Goal: Task Accomplishment & Management: Manage account settings

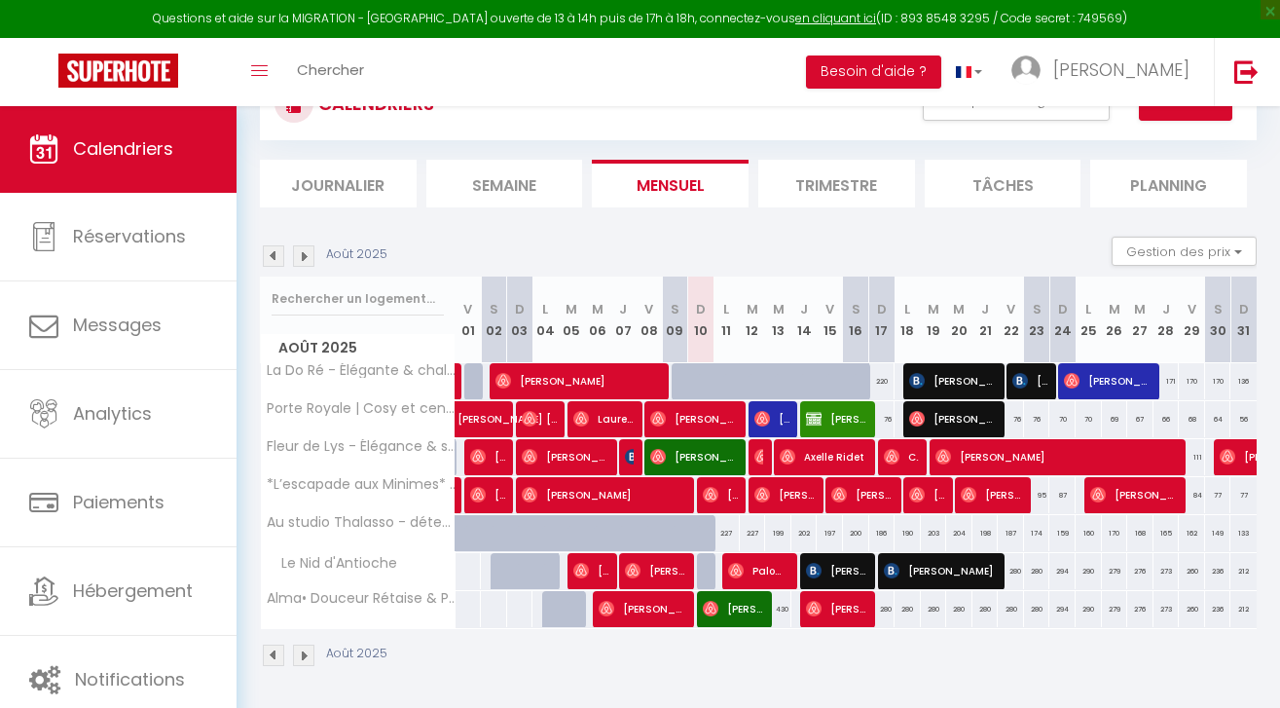
click at [1141, 488] on span "[PERSON_NAME]" at bounding box center [1134, 494] width 88 height 37
select select "OK"
select select "1"
select select "0"
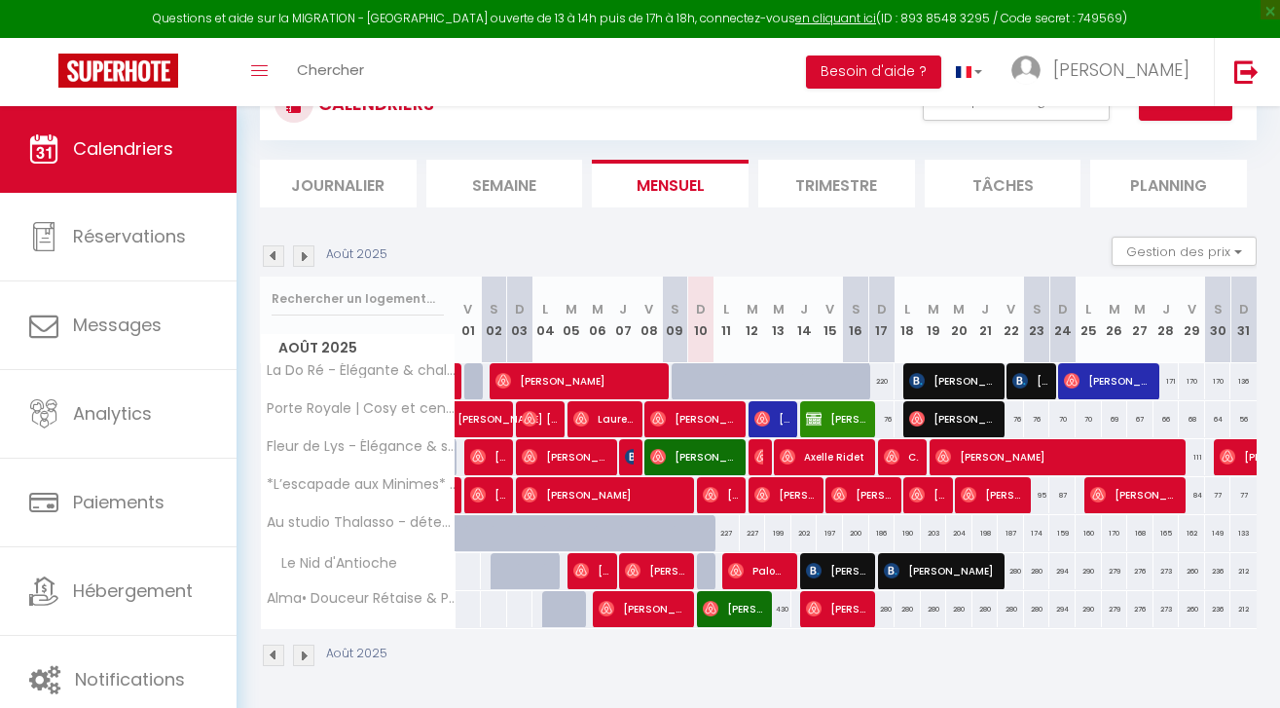
select select "1"
select select
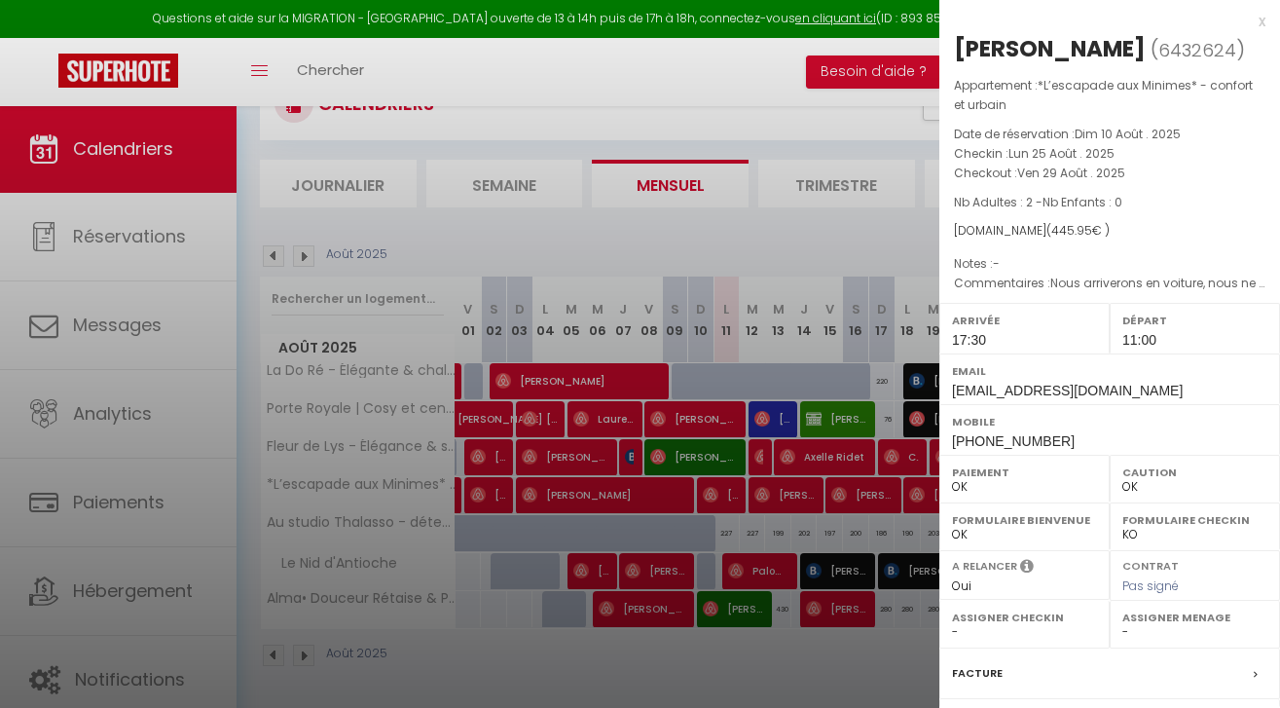
click at [677, 71] on div at bounding box center [640, 354] width 1280 height 708
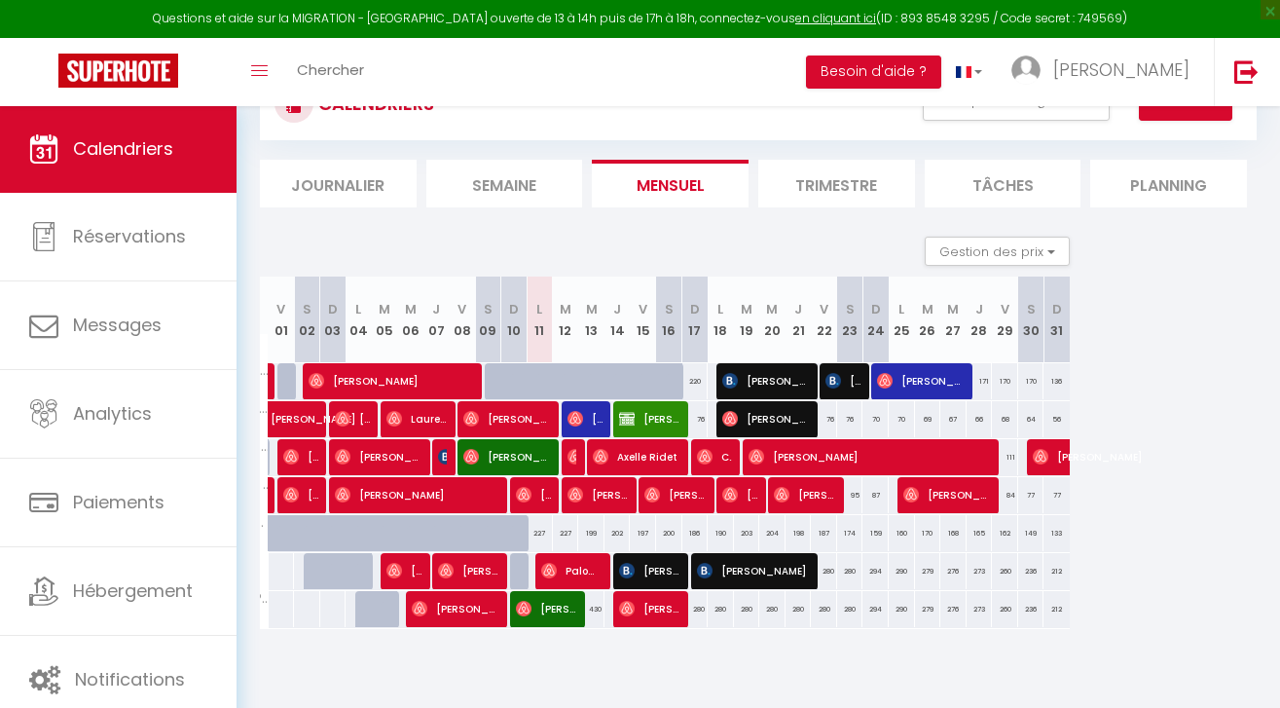
scroll to position [0, 187]
click at [845, 387] on span "[PERSON_NAME]" at bounding box center [843, 380] width 35 height 37
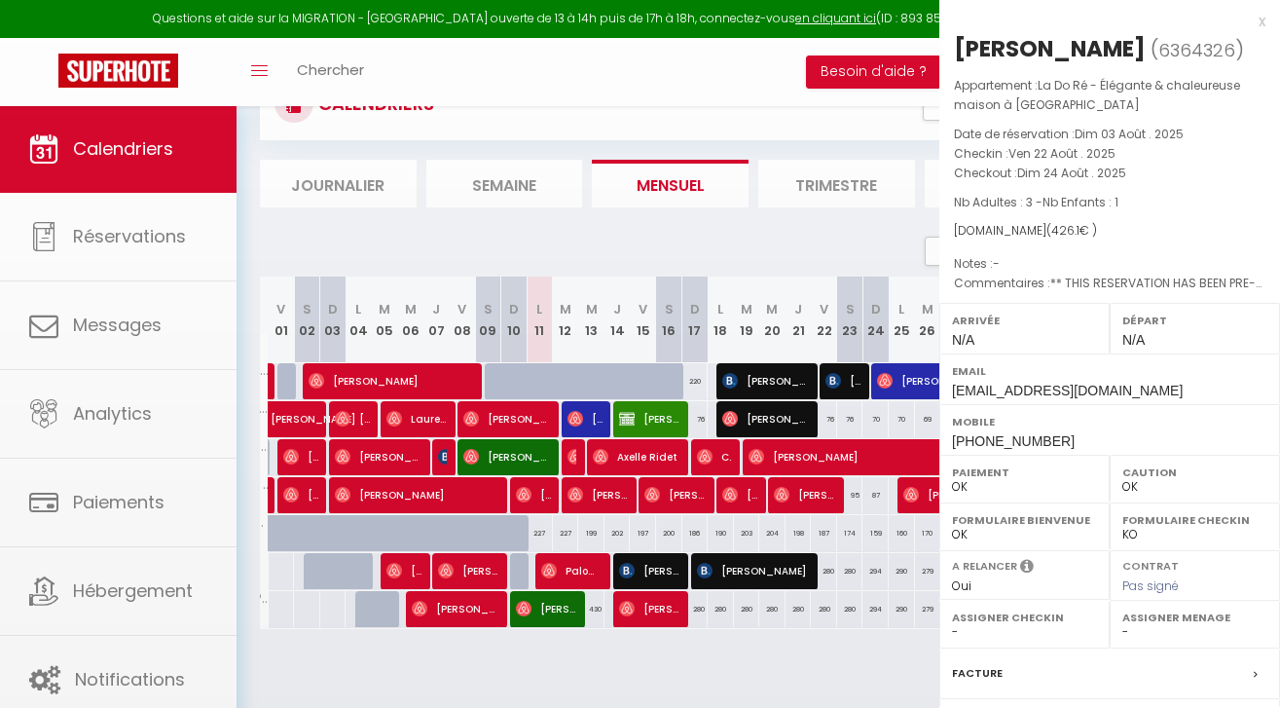
select select "KO"
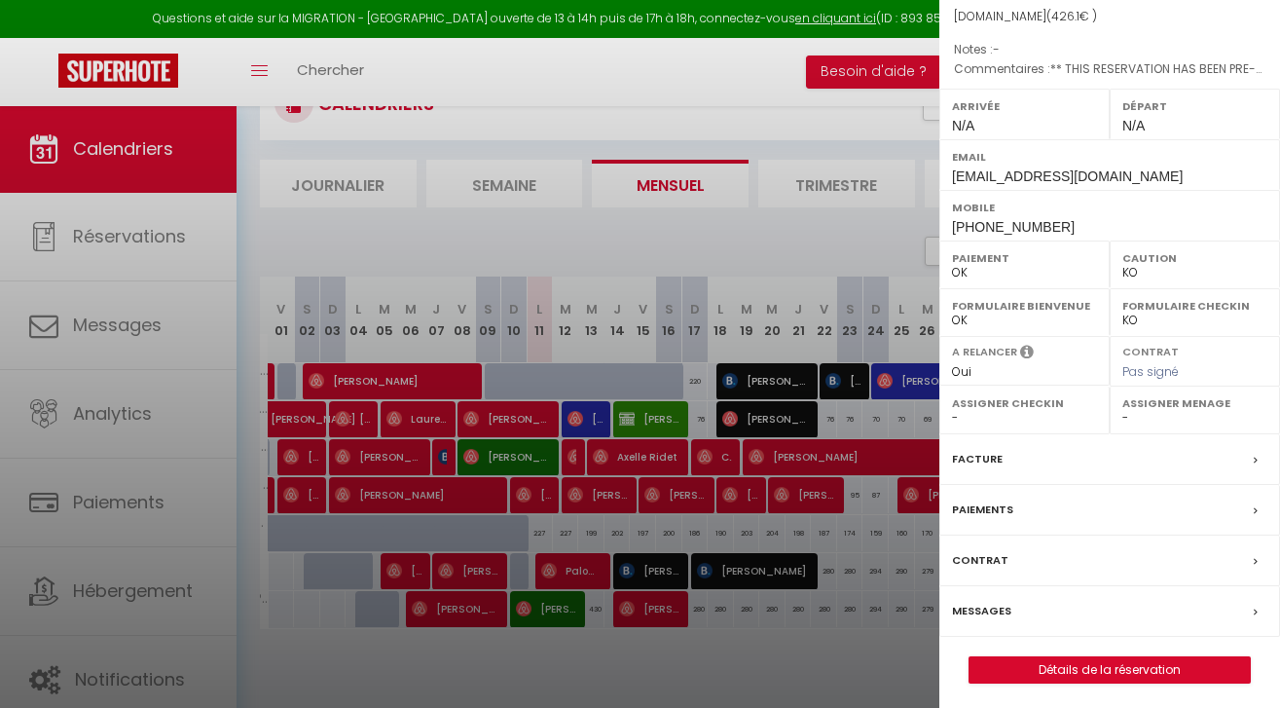
scroll to position [213, 0]
click at [1004, 617] on div "Messages" at bounding box center [1109, 612] width 341 height 51
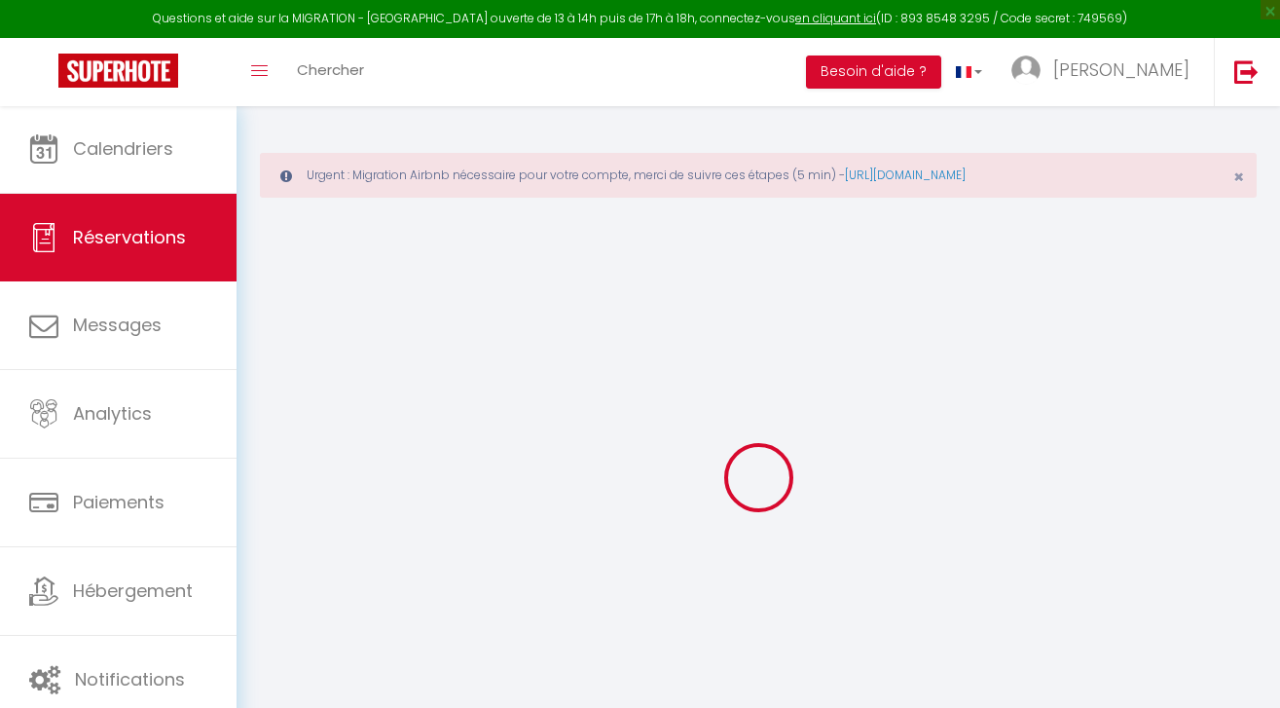
select select
checkbox input "false"
select select
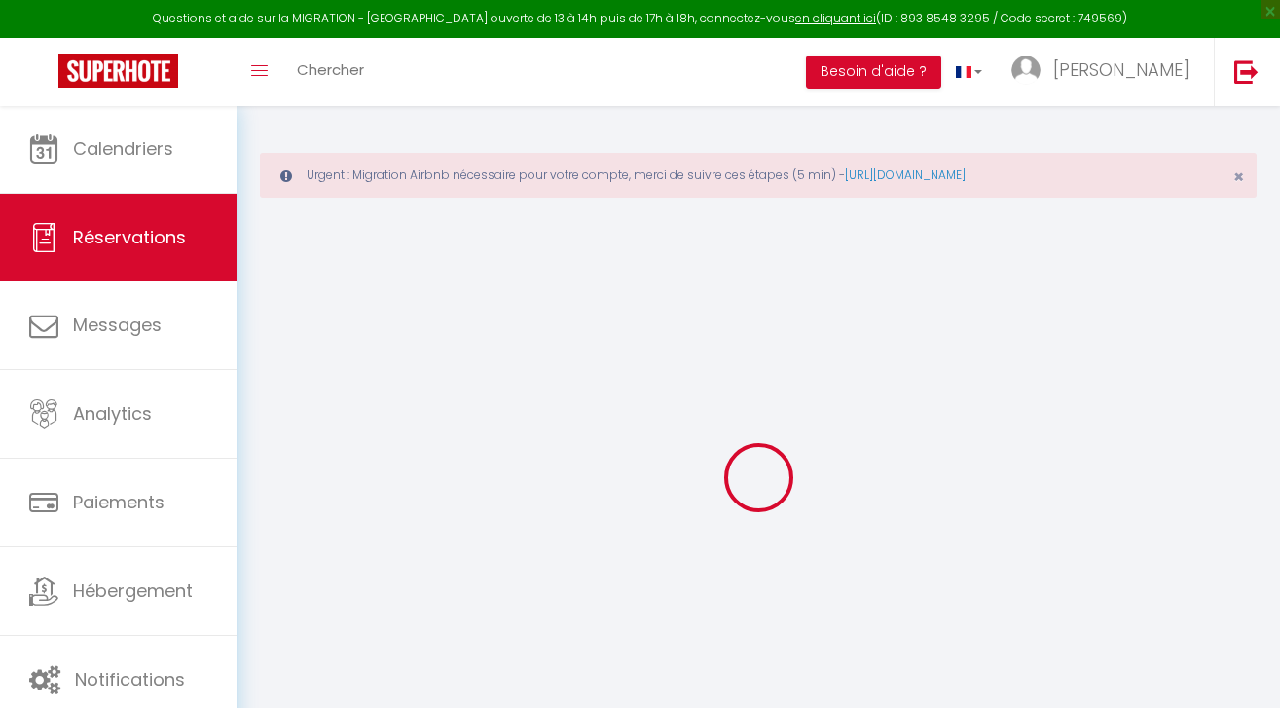
checkbox input "false"
type textarea "** THIS RESERVATION HAS BEEN PRE-PAID ** Reservation has a cancellation grace p…"
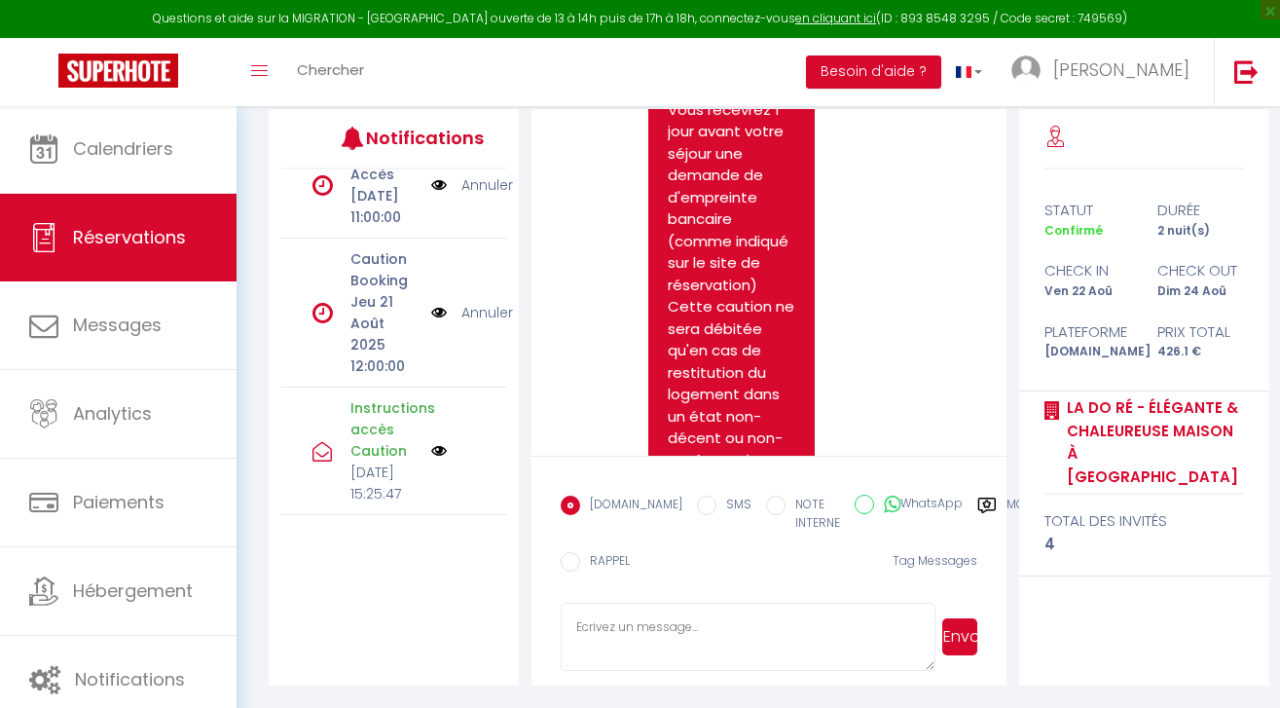
scroll to position [1744, 0]
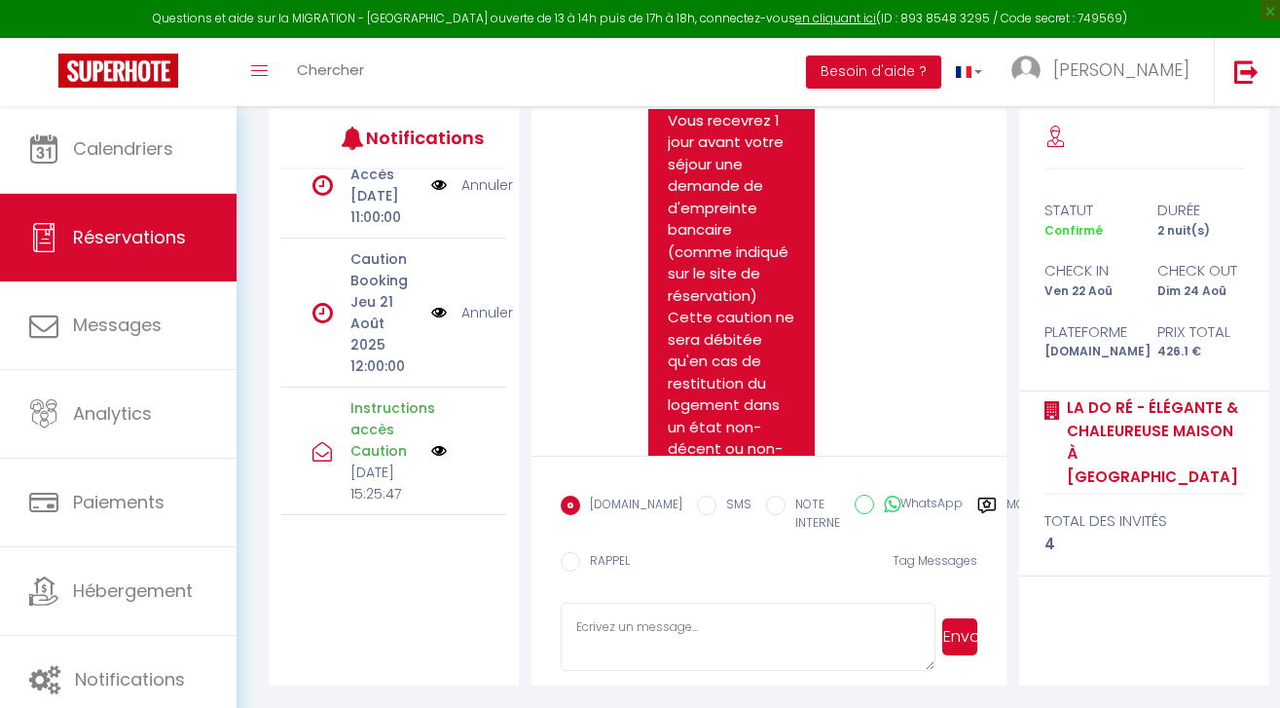
scroll to position [68, 0]
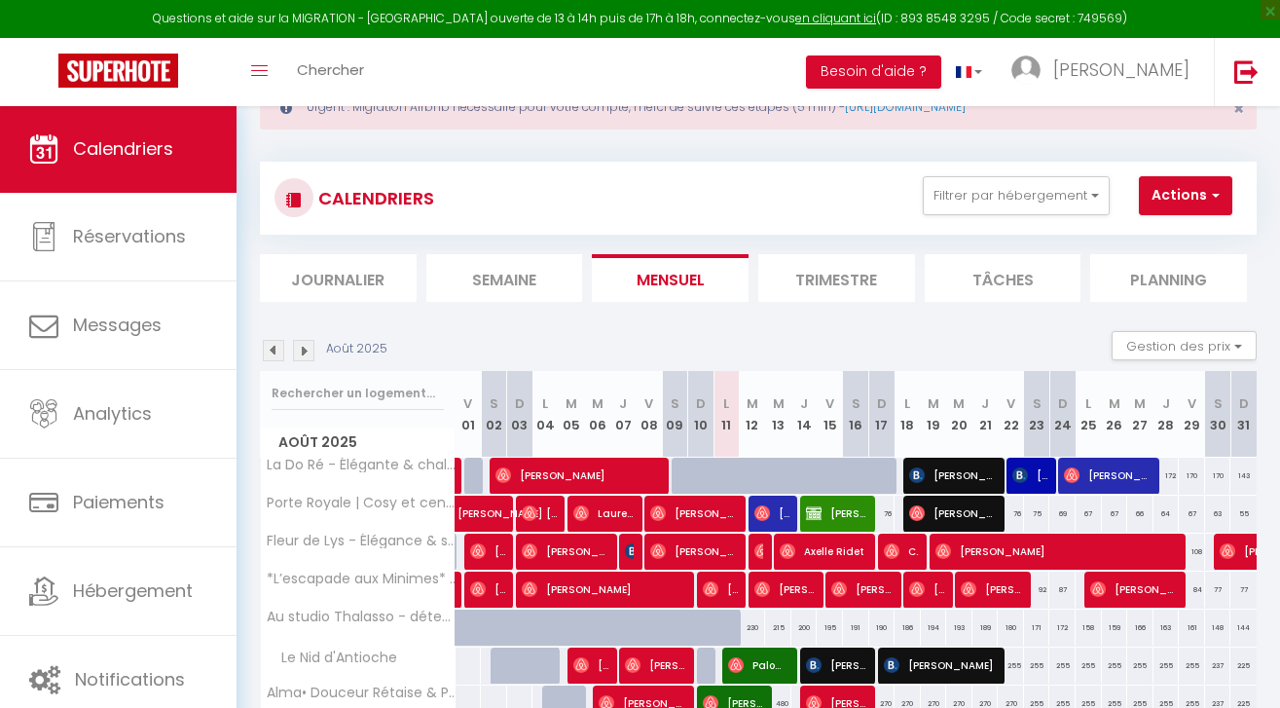
click at [1035, 483] on span "[PERSON_NAME]" at bounding box center [1029, 475] width 35 height 37
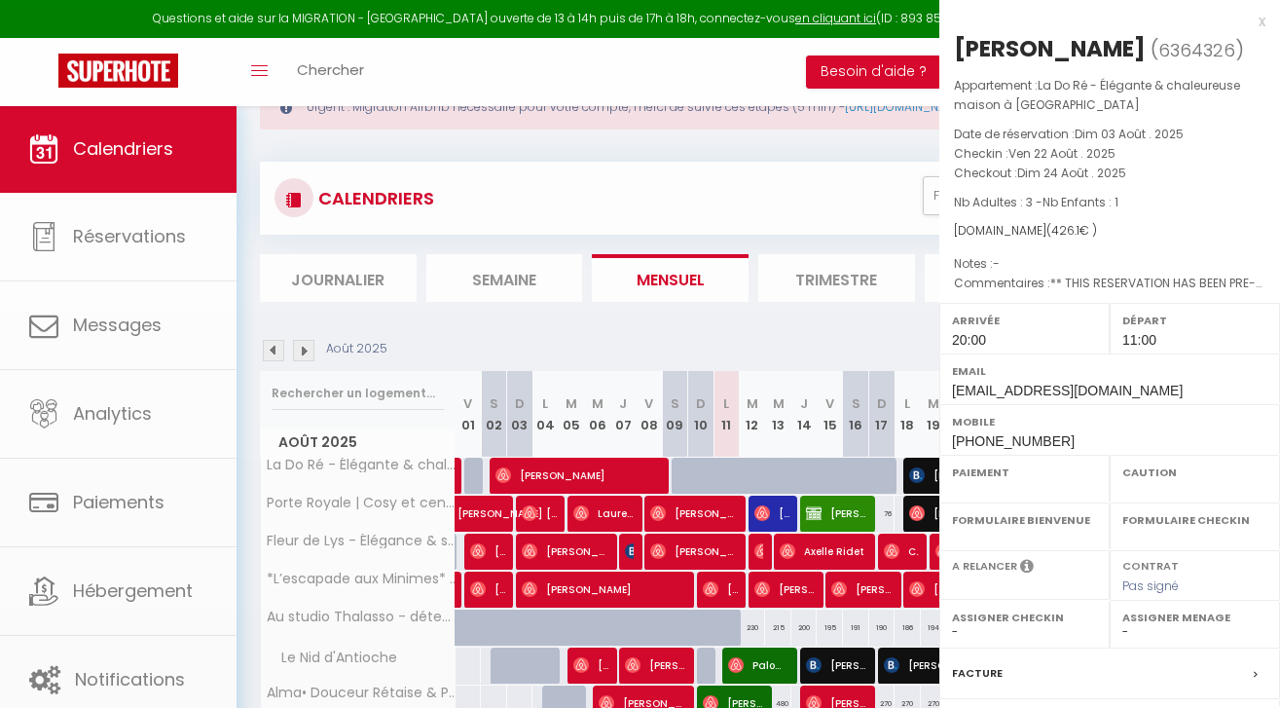
select select "OK"
select select "KO"
select select "1"
select select "0"
select select "1"
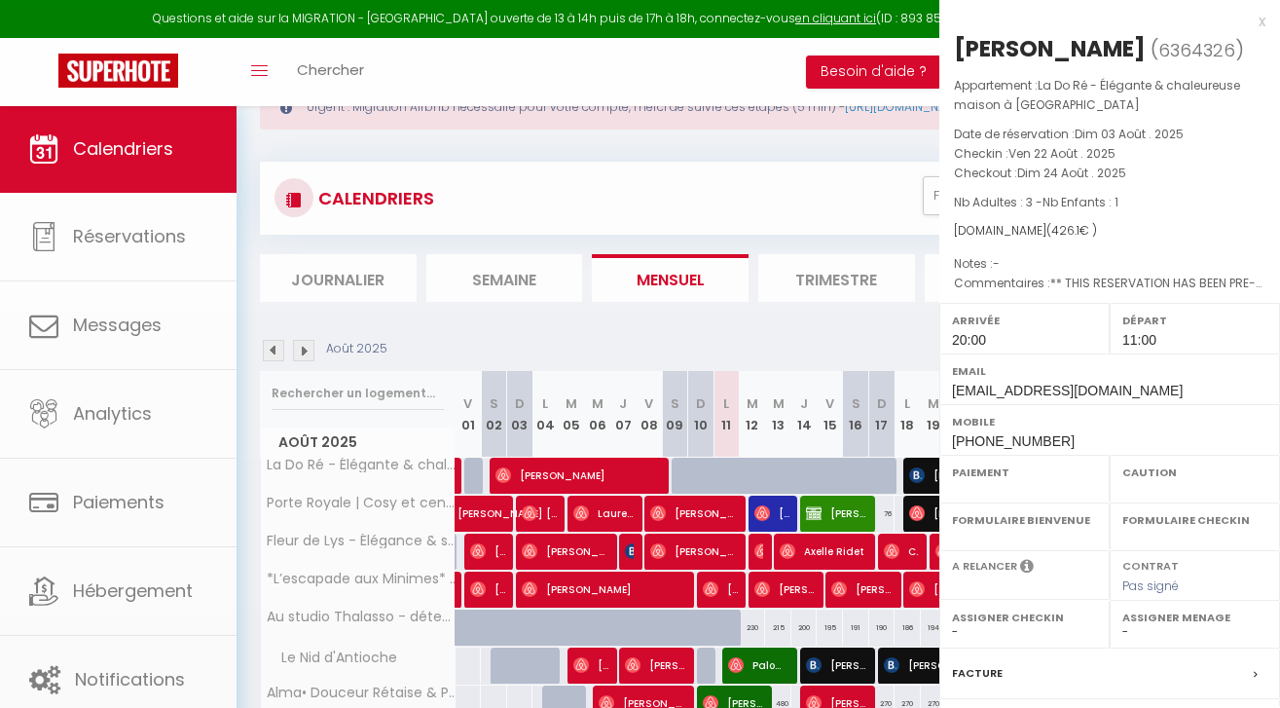
select select
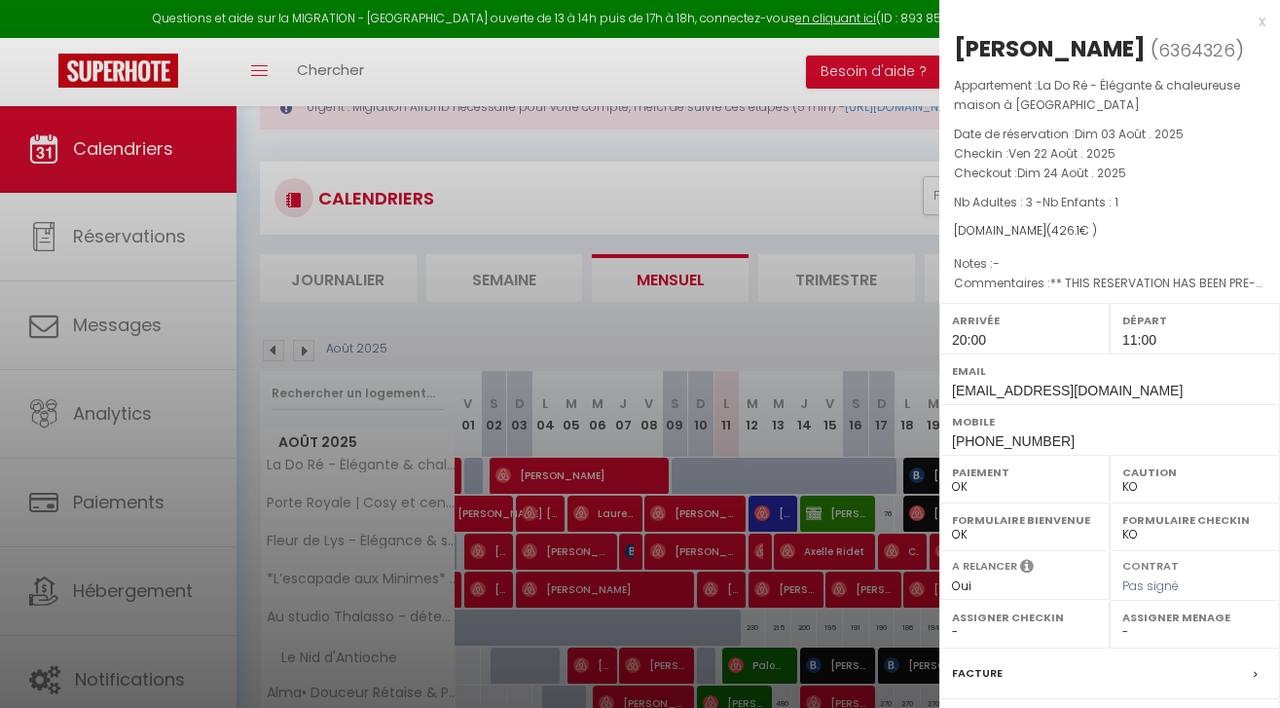
scroll to position [0, 0]
click at [1263, 21] on div "x" at bounding box center [1102, 21] width 326 height 23
